Goal: Entertainment & Leisure: Consume media (video, audio)

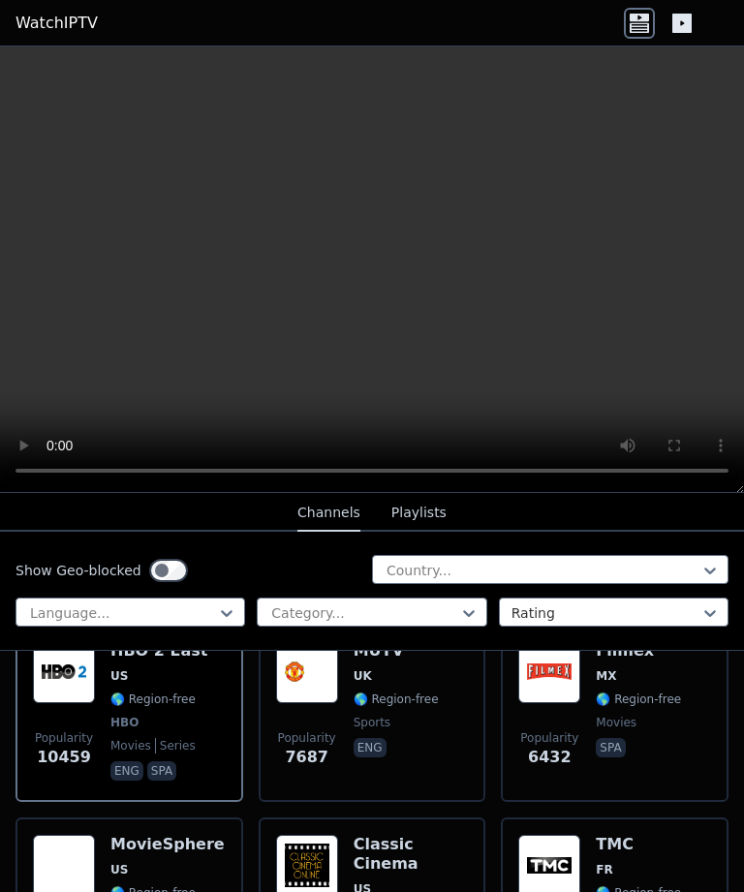
scroll to position [193, 0]
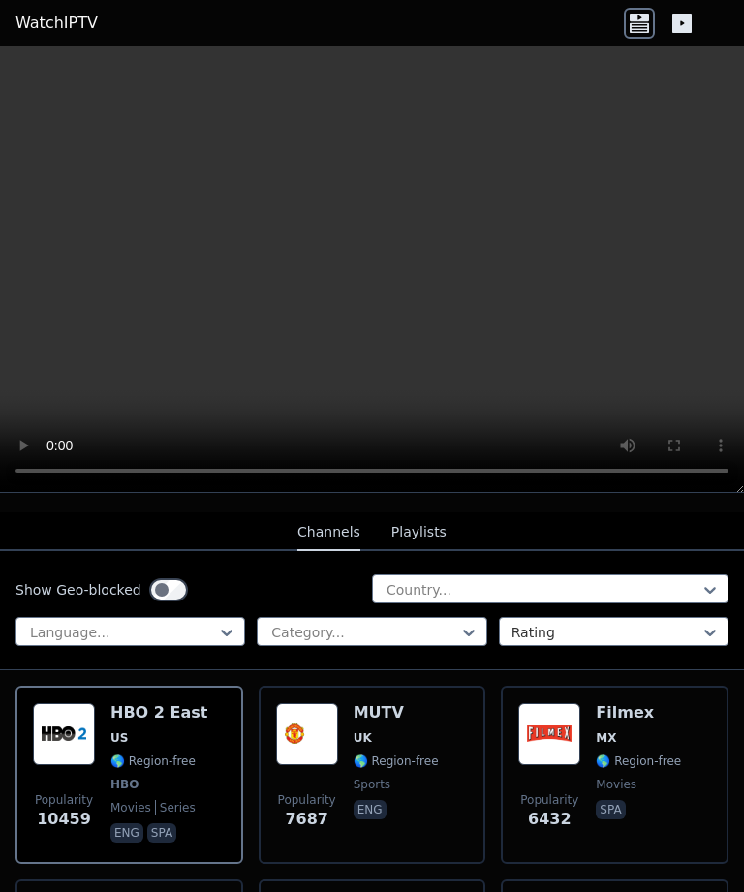
click at [394, 708] on h6 "MUTV" at bounding box center [395, 712] width 85 height 19
click at [637, 710] on h6 "Filmex" at bounding box center [637, 712] width 85 height 19
click at [391, 259] on video at bounding box center [372, 269] width 744 height 446
click at [166, 713] on h6 "HBO 2 East" at bounding box center [158, 712] width 97 height 19
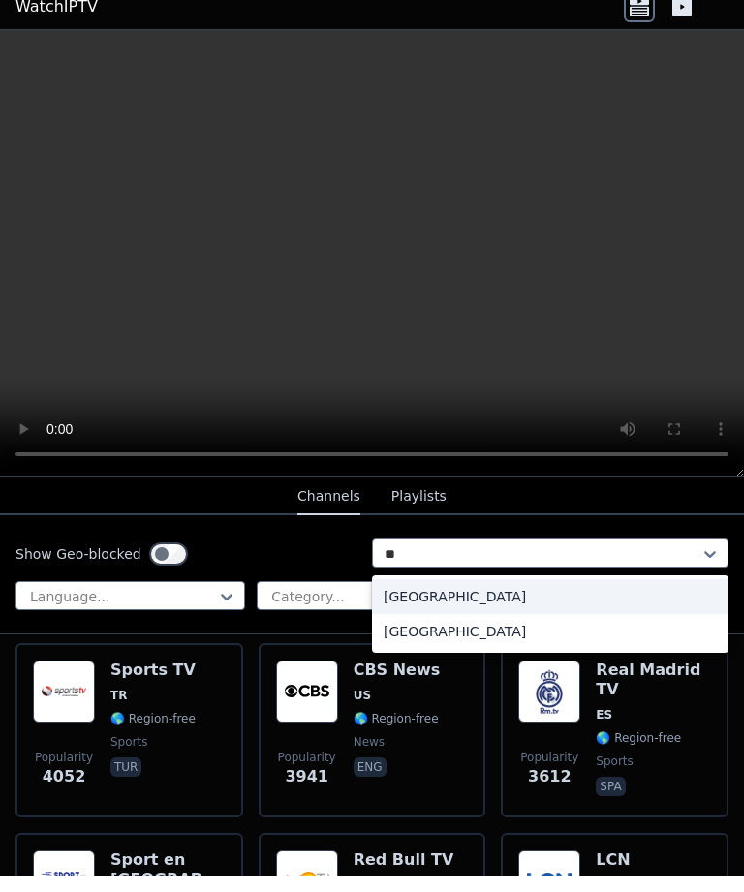
scroll to position [603, 0]
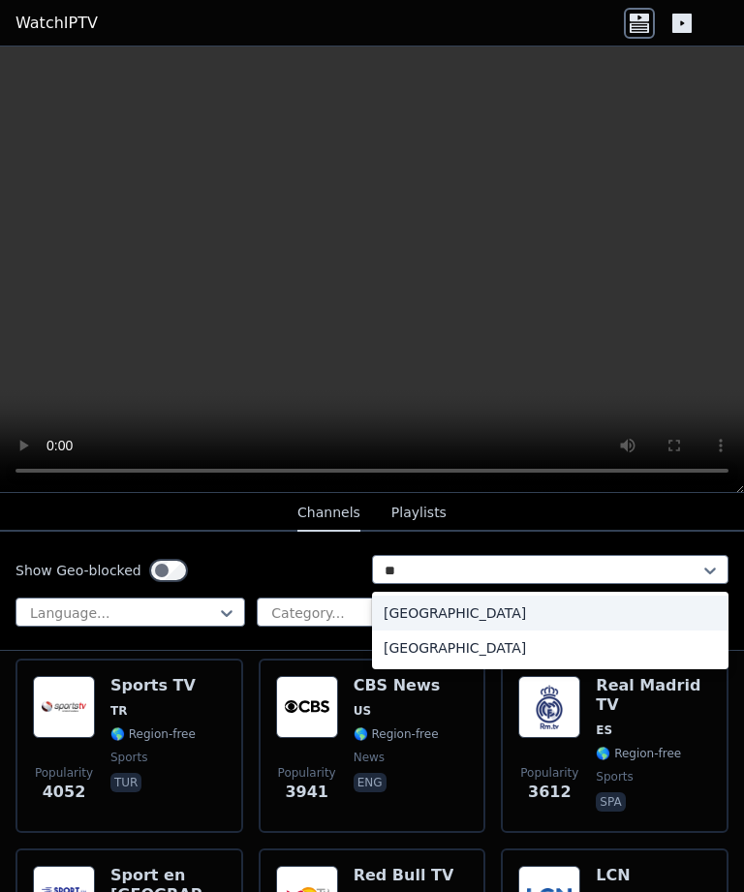
click at [426, 602] on div "[GEOGRAPHIC_DATA]" at bounding box center [550, 612] width 356 height 35
type input "**"
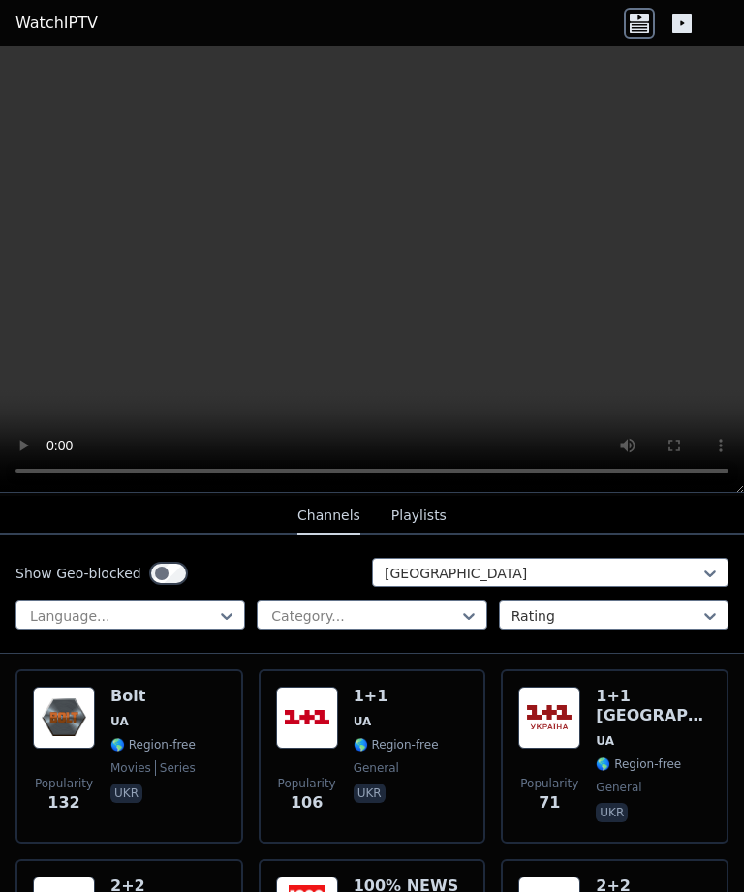
scroll to position [274, 0]
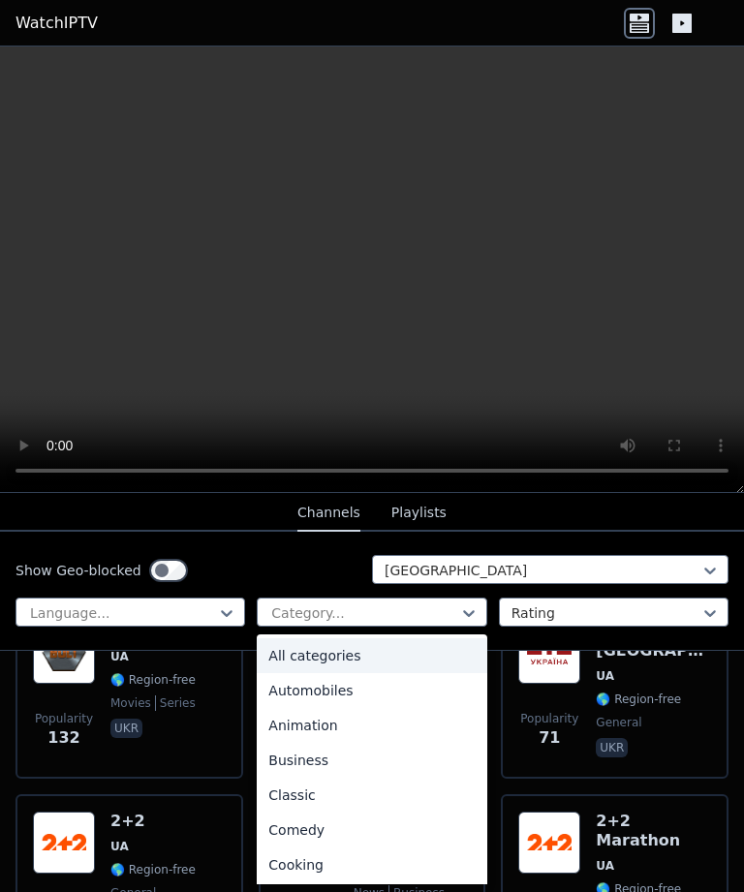
click at [337, 658] on div "All categories" at bounding box center [371, 655] width 229 height 35
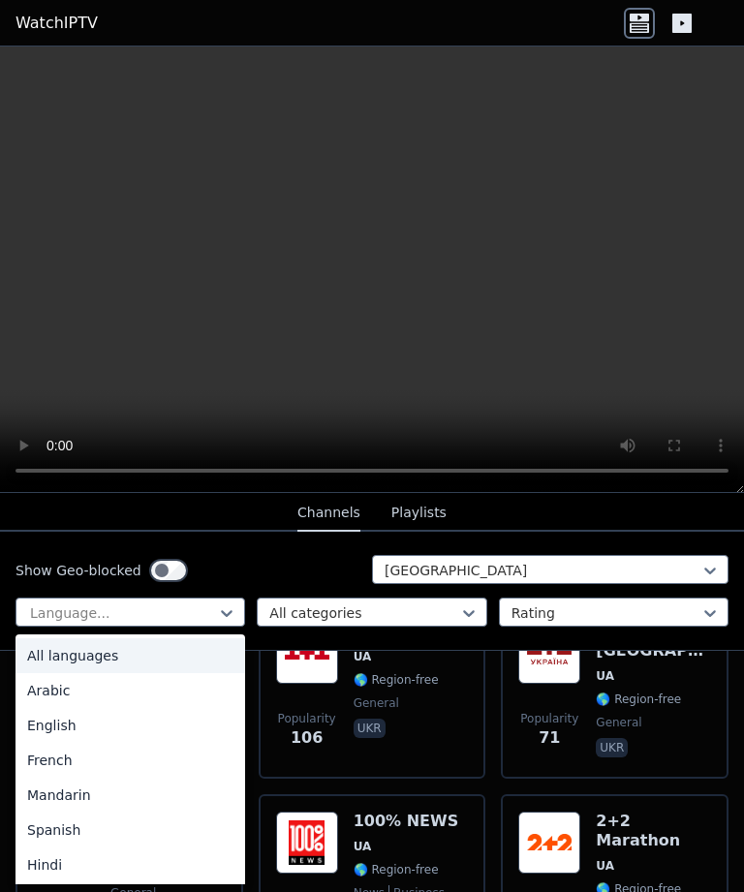
click at [164, 648] on div "All languages" at bounding box center [129, 655] width 229 height 35
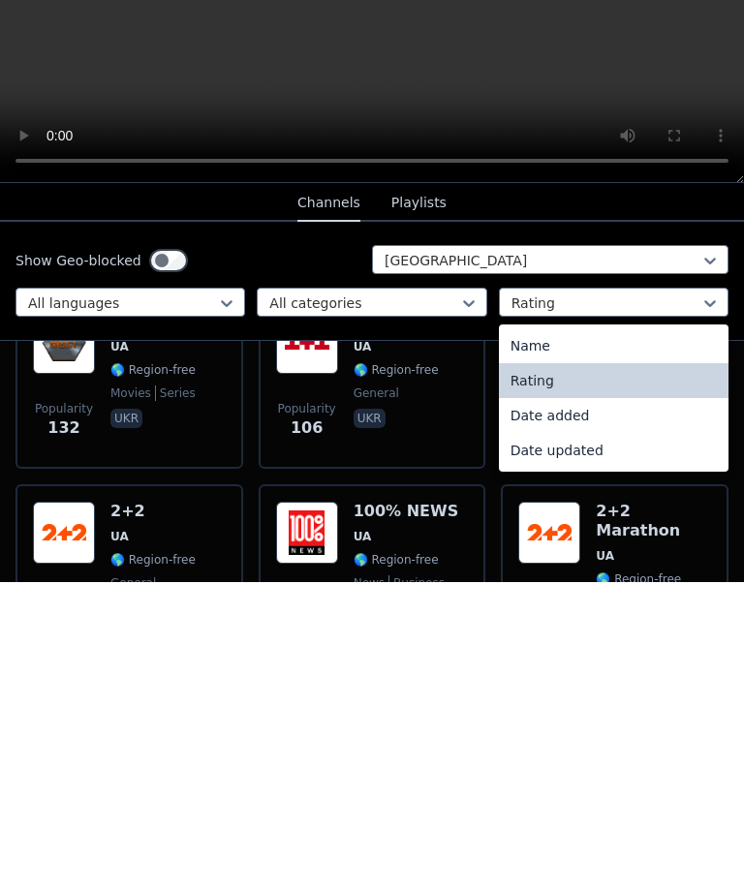
click at [589, 673] on div "Rating" at bounding box center [613, 690] width 229 height 35
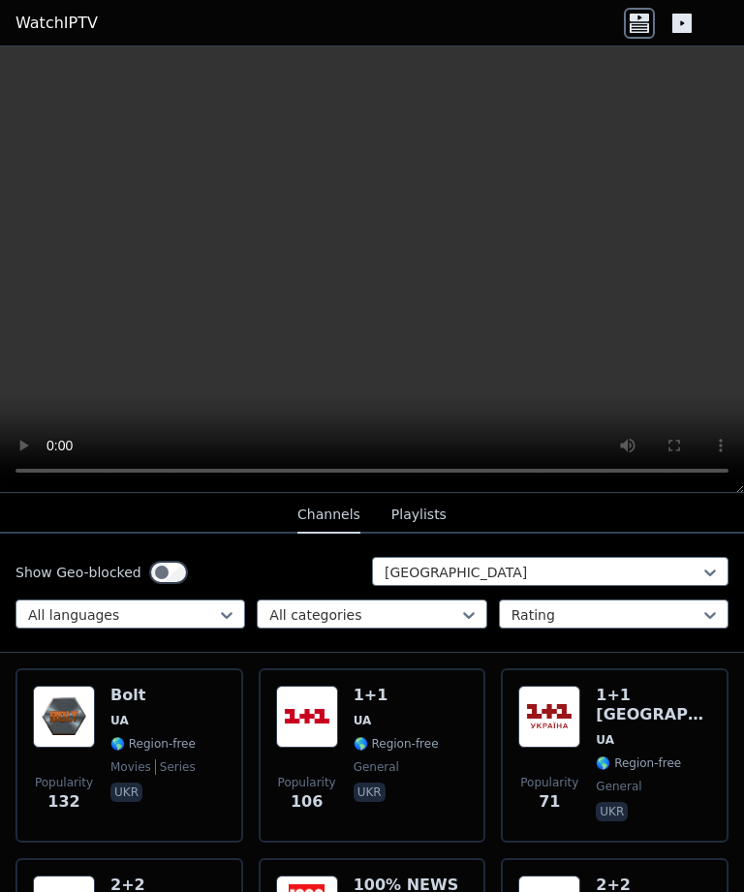
scroll to position [199, 0]
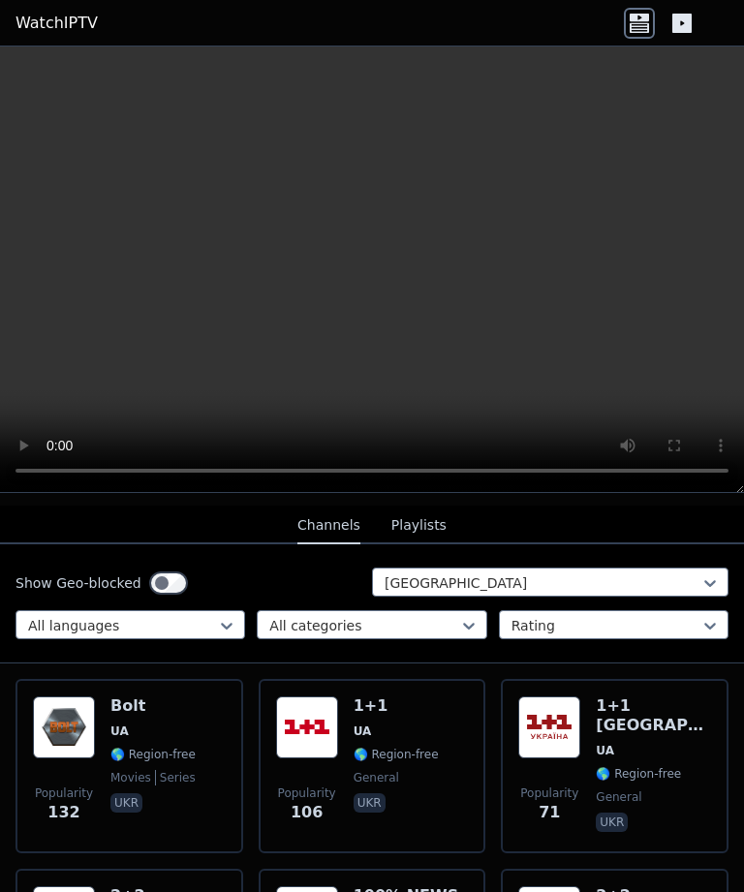
click at [130, 707] on h6 "Bolt" at bounding box center [152, 705] width 85 height 19
click at [380, 723] on span "UA" at bounding box center [395, 730] width 85 height 15
click at [396, 702] on h6 "1+1" at bounding box center [395, 705] width 85 height 19
click at [665, 709] on h6 "1+1 [GEOGRAPHIC_DATA]" at bounding box center [652, 715] width 115 height 39
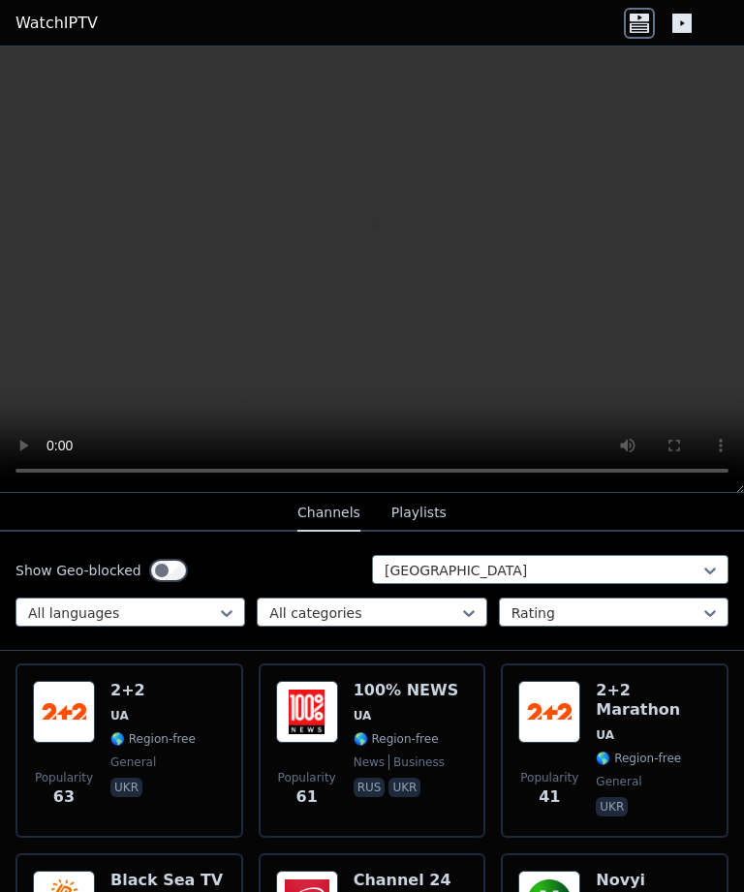
scroll to position [406, 0]
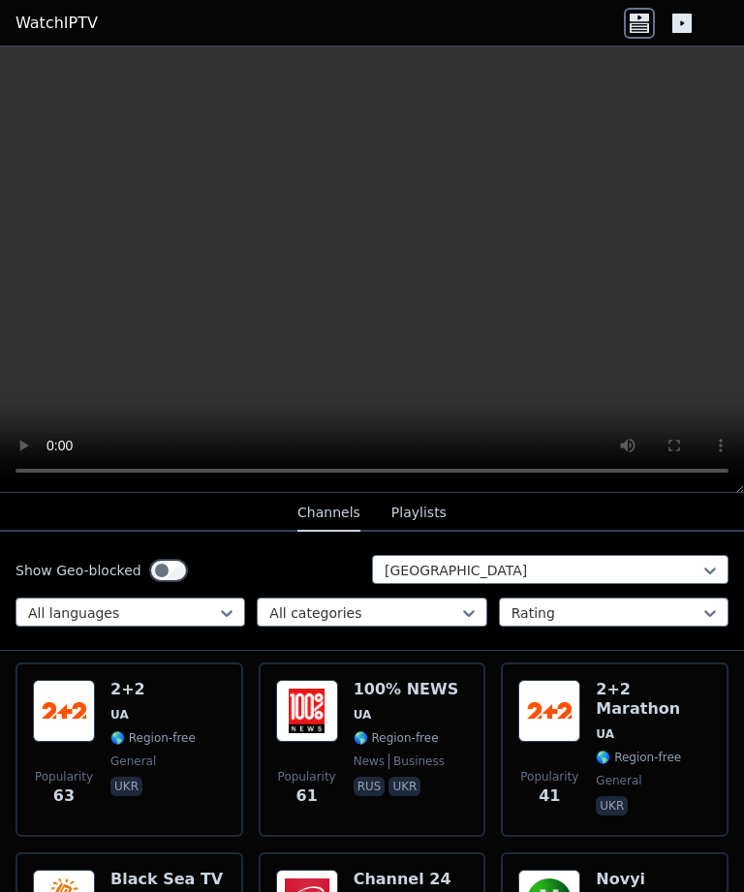
click at [378, 702] on div "100% NEWS UA 🌎 Region-free news business rus ukr" at bounding box center [406, 749] width 106 height 139
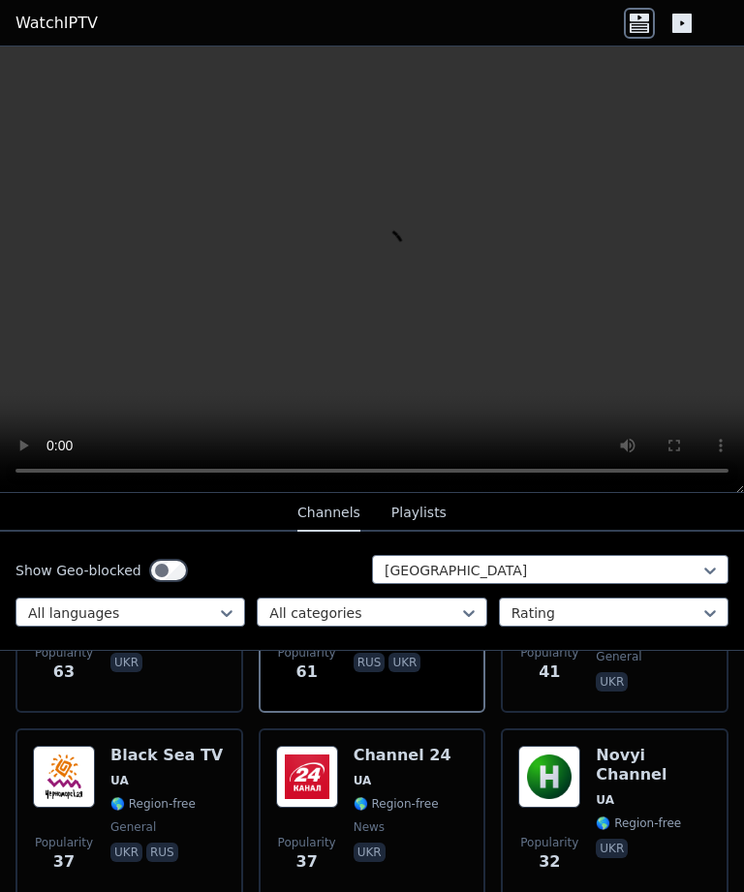
scroll to position [530, 0]
click at [677, 747] on h6 "Novyi Channel" at bounding box center [652, 764] width 115 height 39
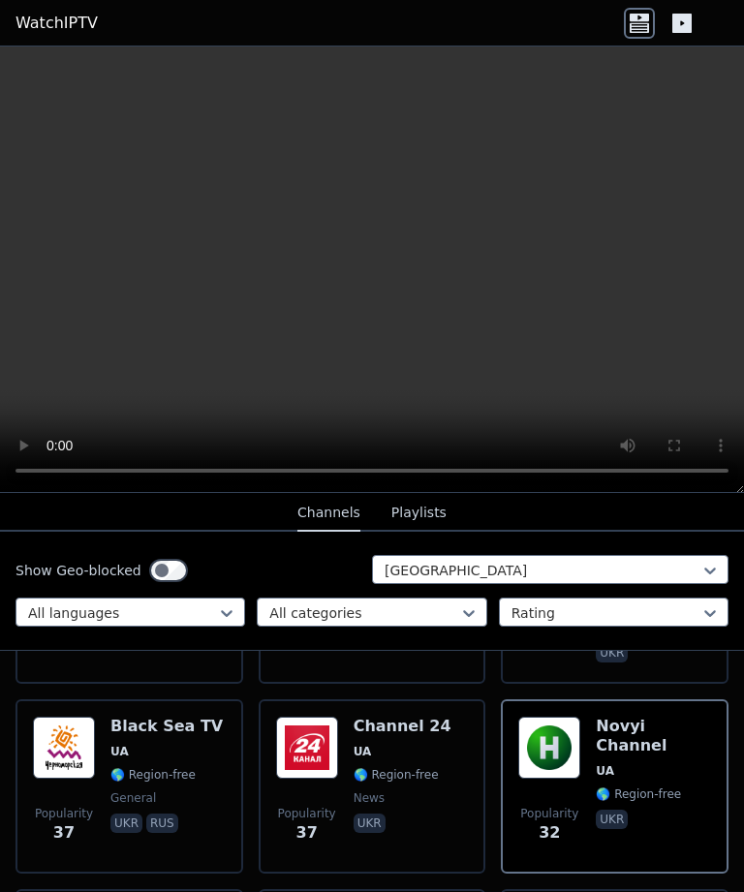
click at [190, 736] on div "Black Sea TV UA 🌎 Region-free general ukr rus" at bounding box center [166, 785] width 112 height 139
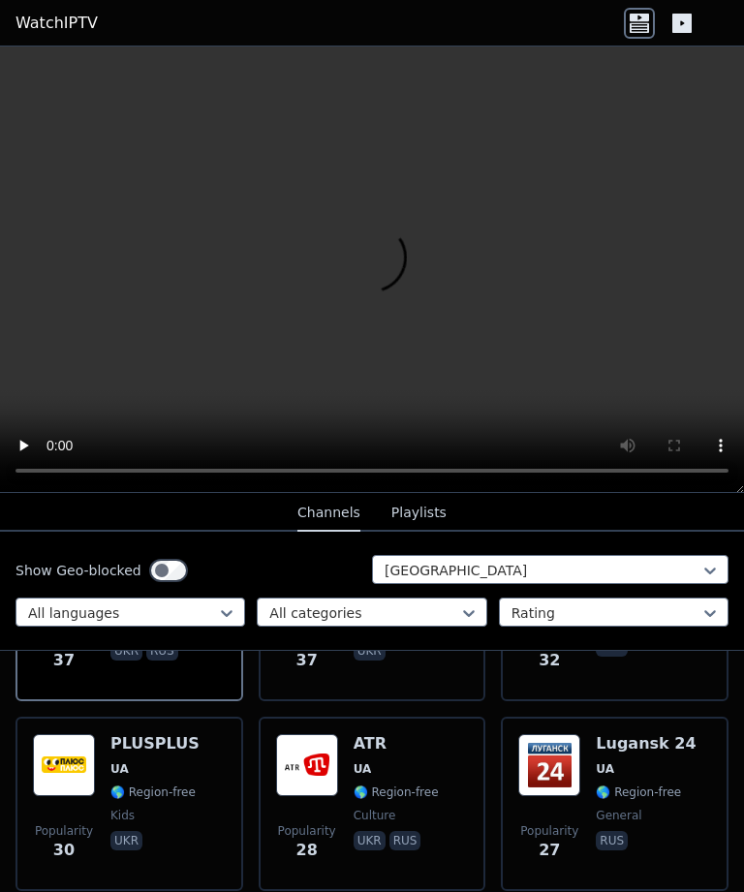
scroll to position [744, 0]
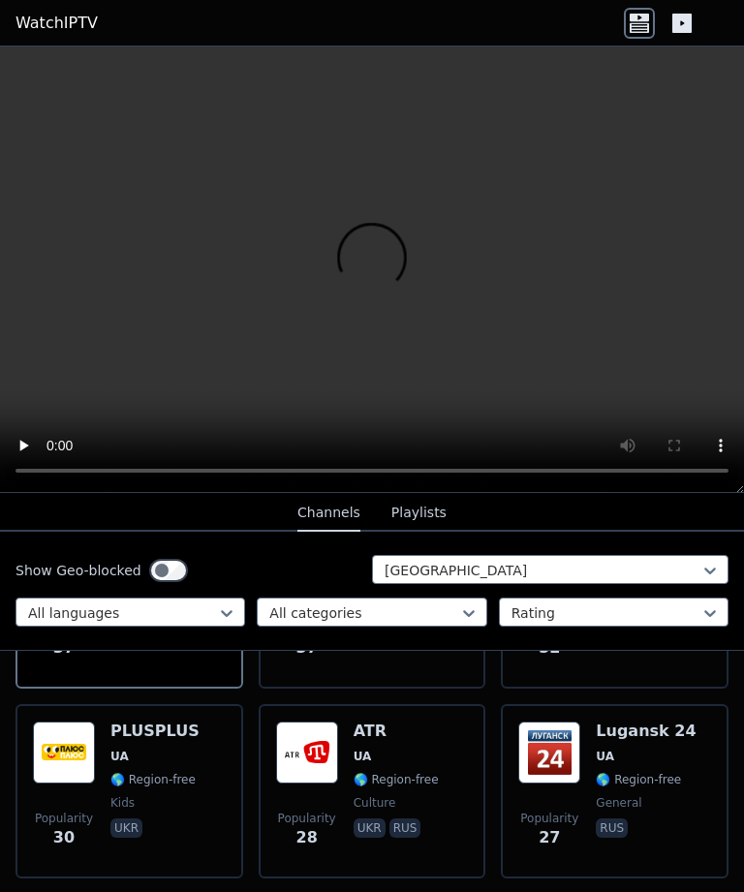
click at [163, 729] on h6 "PLUSPLUS" at bounding box center [154, 730] width 89 height 19
click at [167, 735] on h6 "PLUSPLUS" at bounding box center [154, 730] width 89 height 19
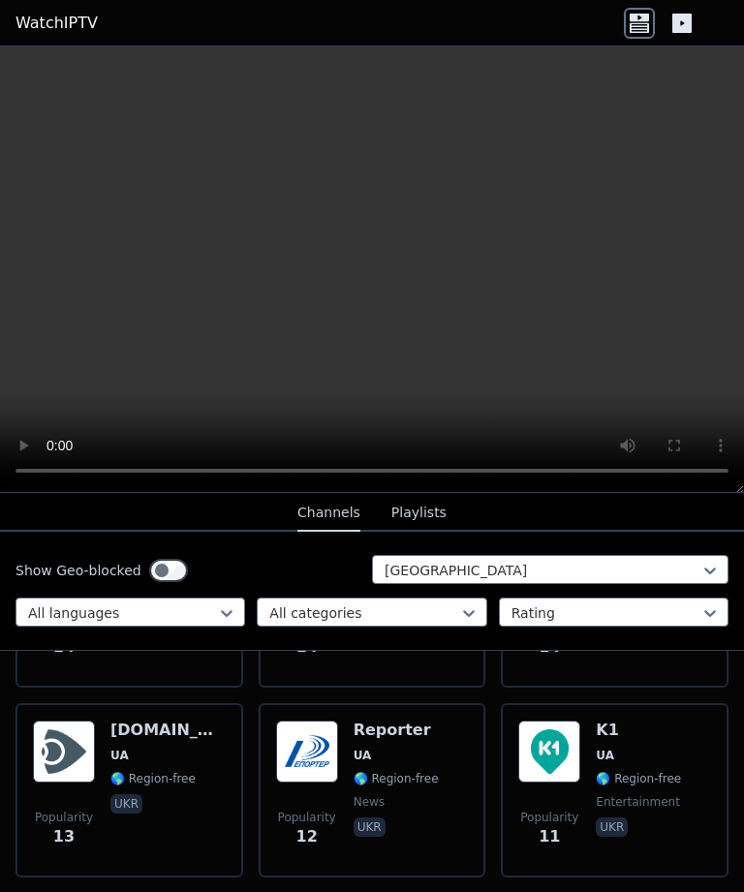
scroll to position [1883, 0]
click at [162, 732] on h6 "[DOMAIN_NAME]" at bounding box center [167, 729] width 115 height 19
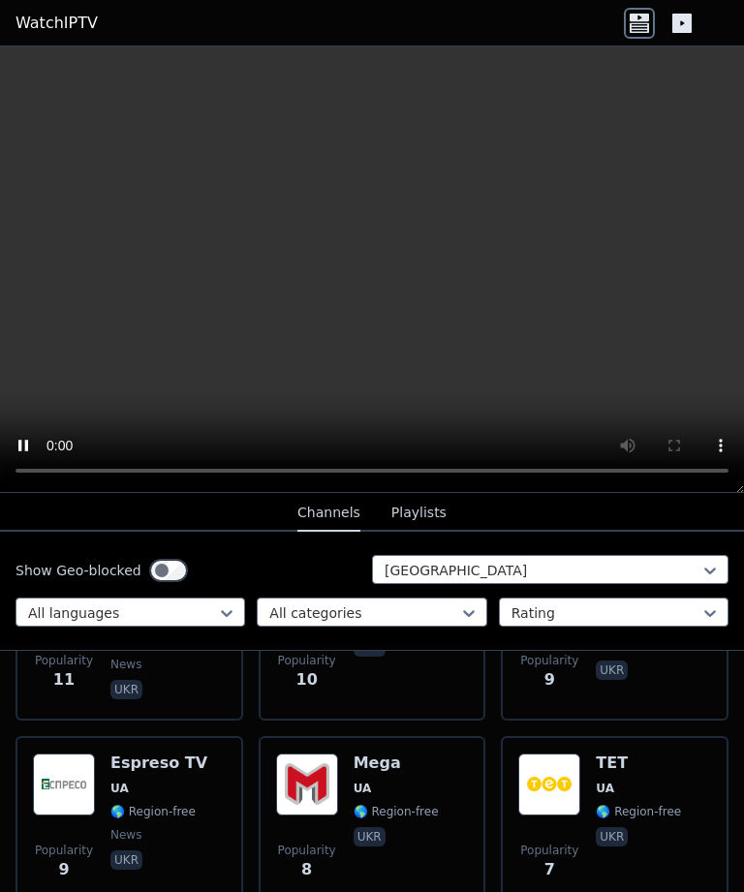
scroll to position [2240, 0]
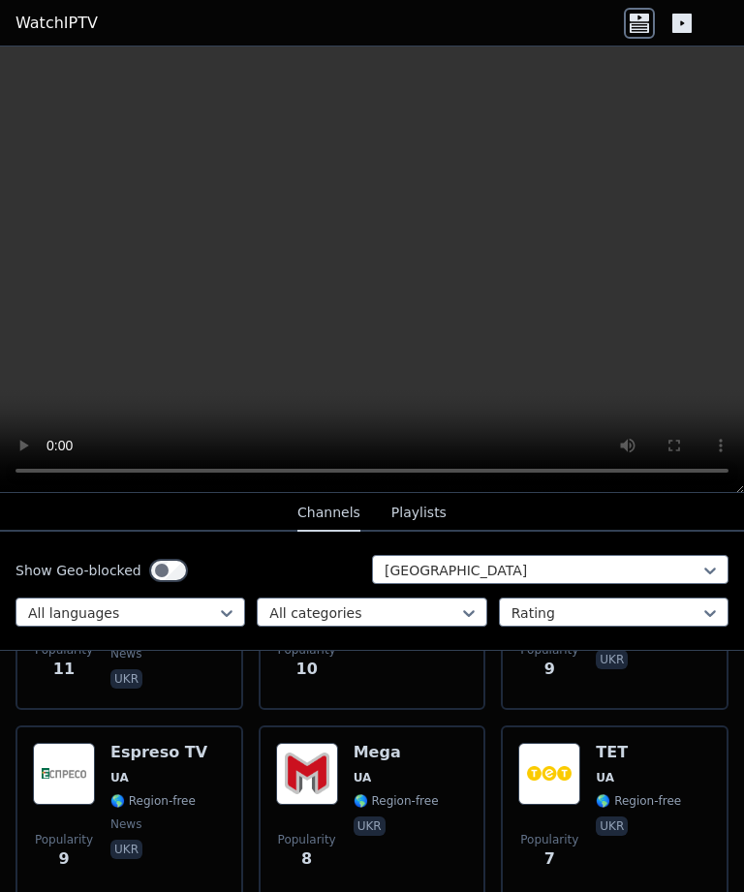
click at [606, 760] on h6 "TET" at bounding box center [637, 752] width 85 height 19
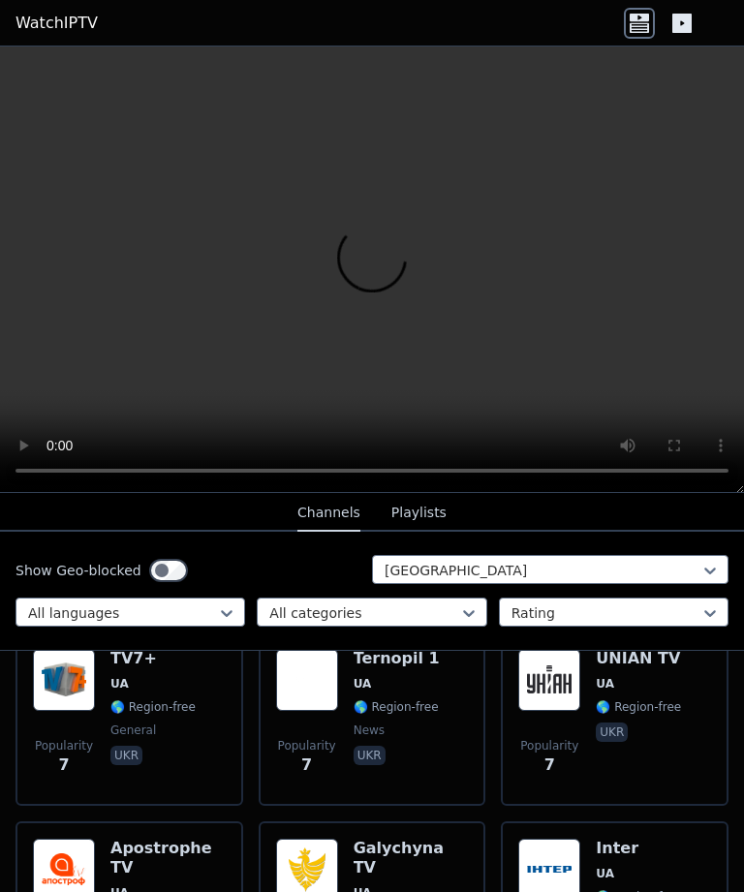
scroll to position [2523, 0]
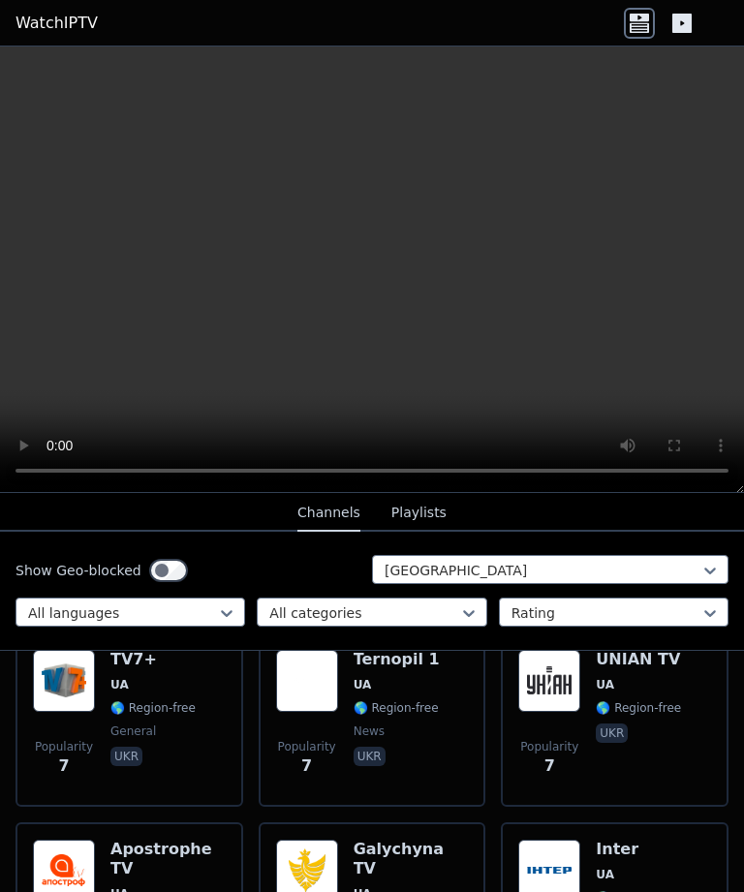
click at [436, 514] on button "Playlists" at bounding box center [418, 513] width 55 height 37
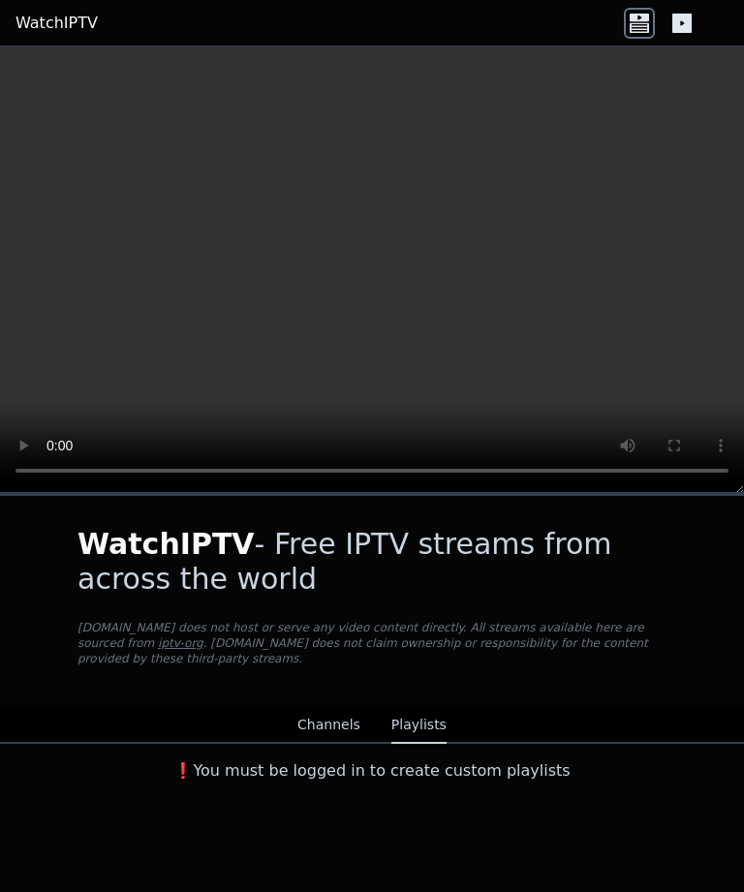
scroll to position [0, 0]
click at [348, 724] on button "Channels" at bounding box center [328, 725] width 63 height 37
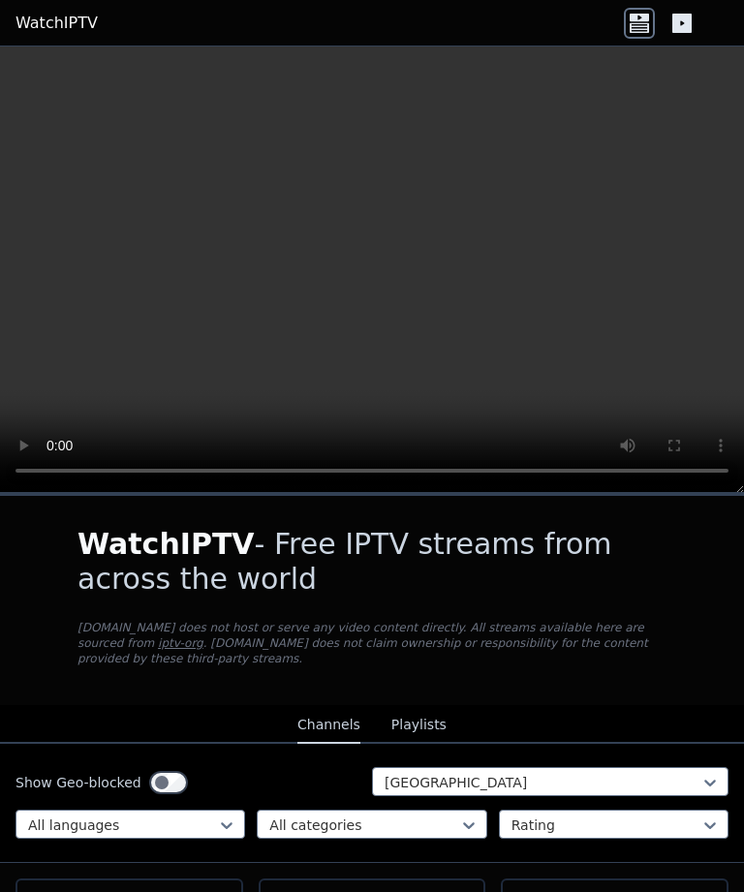
click at [430, 710] on button "Playlists" at bounding box center [418, 725] width 55 height 37
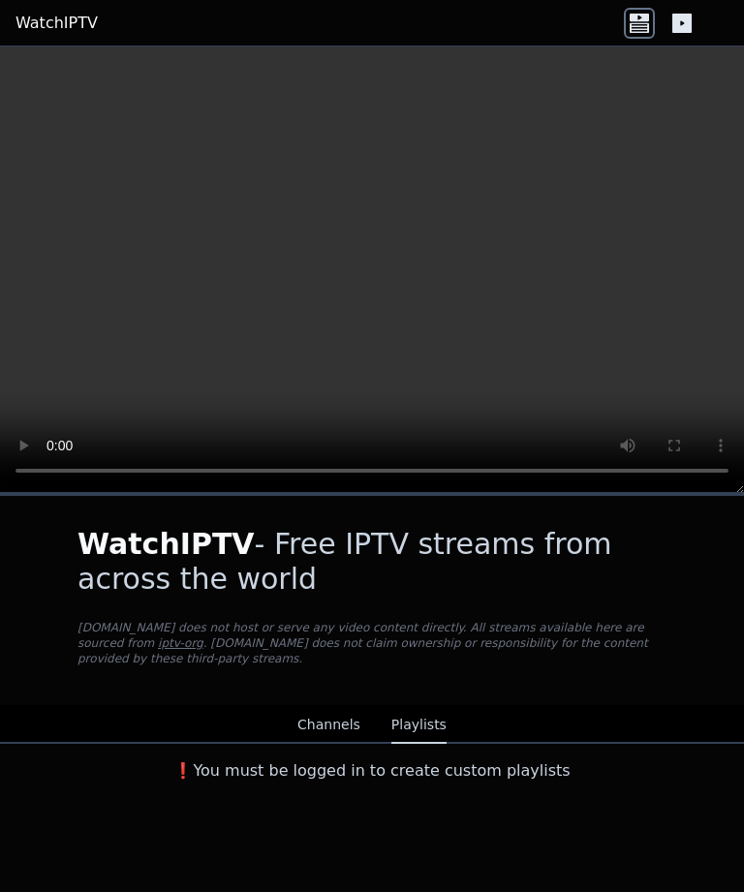
click at [358, 716] on button "Channels" at bounding box center [328, 725] width 63 height 37
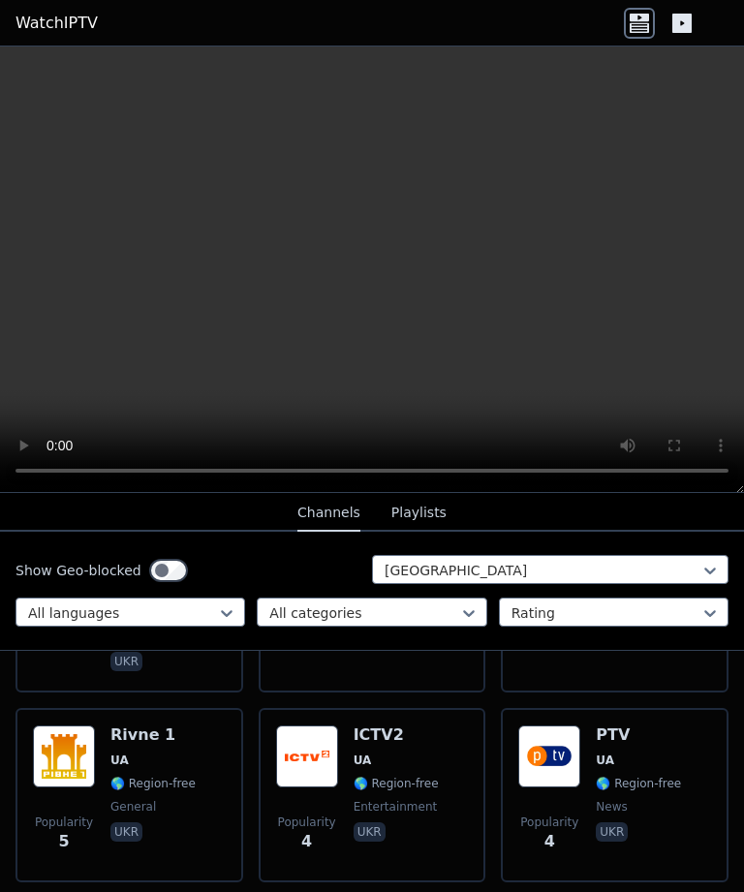
scroll to position [3226, 0]
click at [376, 725] on h6 "ICTV2" at bounding box center [395, 734] width 85 height 19
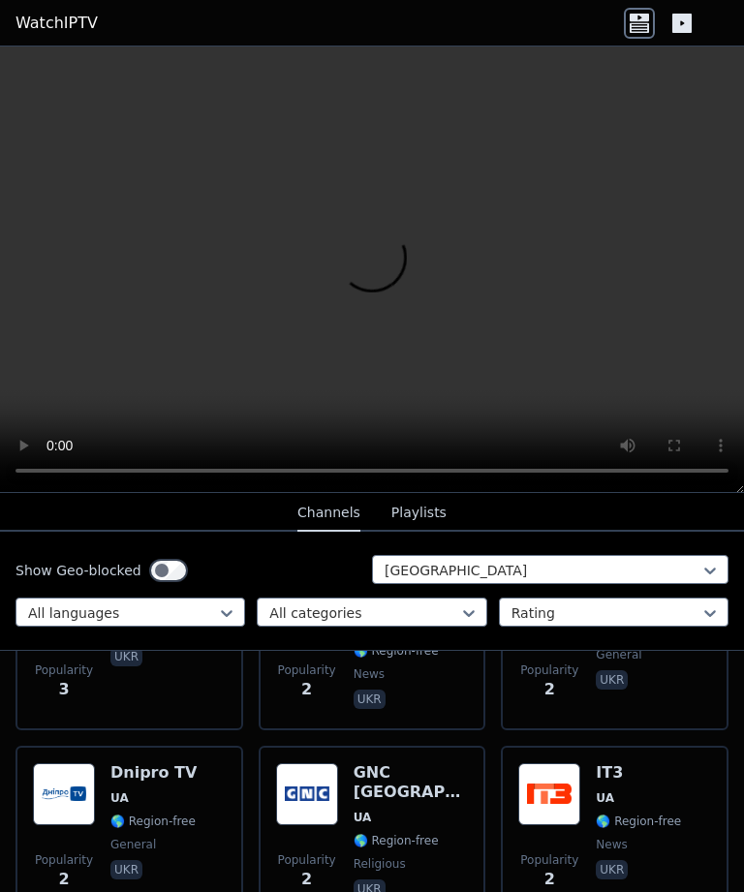
scroll to position [4705, 0]
